Goal: Transaction & Acquisition: Purchase product/service

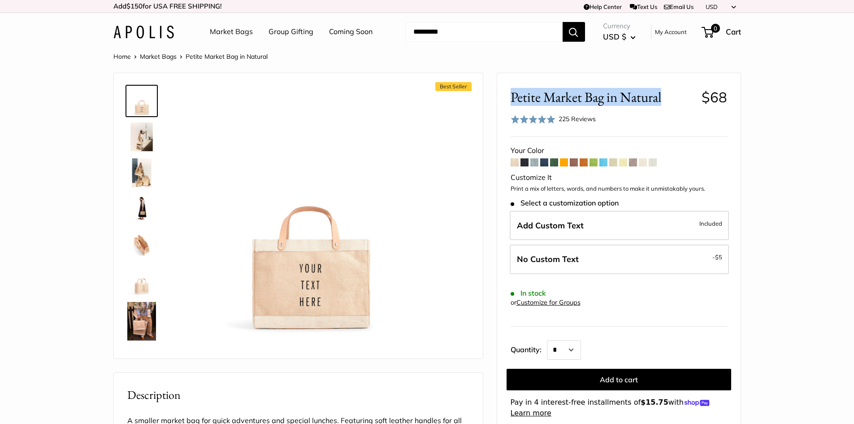
drag, startPoint x: 666, startPoint y: 100, endPoint x: 510, endPoint y: 96, distance: 155.2
click at [511, 96] on span "Petite Market Bag in Natural" at bounding box center [603, 97] width 184 height 17
copy span "Petite Market Bag in Natural"
